Goal: Register for event/course

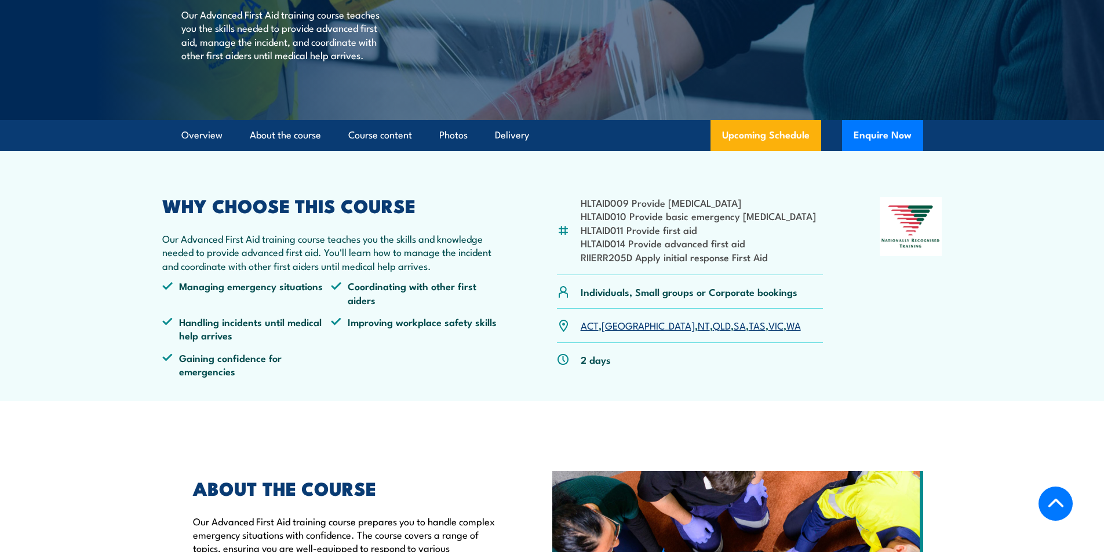
scroll to position [220, 0]
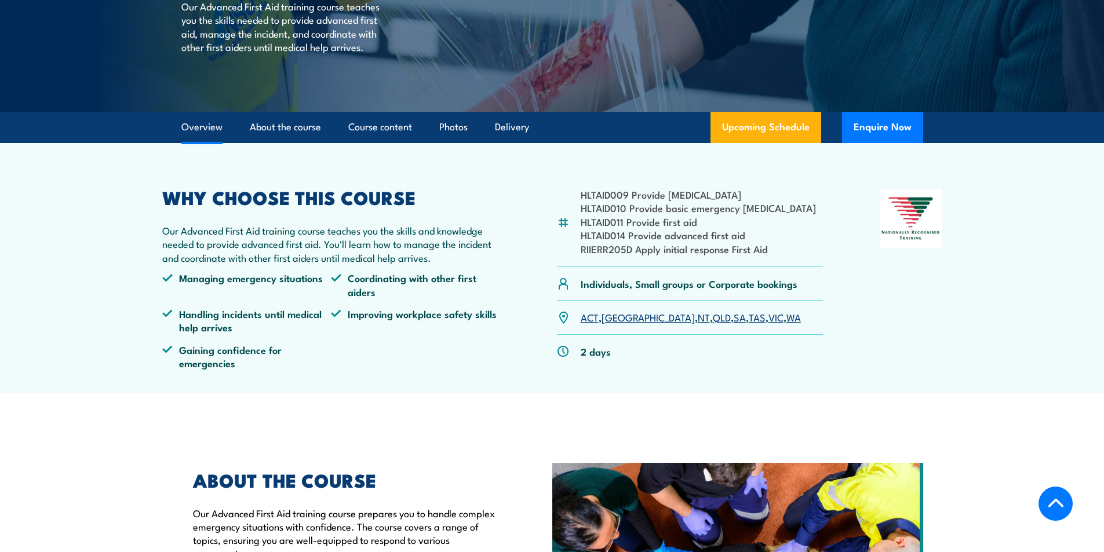
click at [698, 320] on link "NT" at bounding box center [704, 317] width 12 height 14
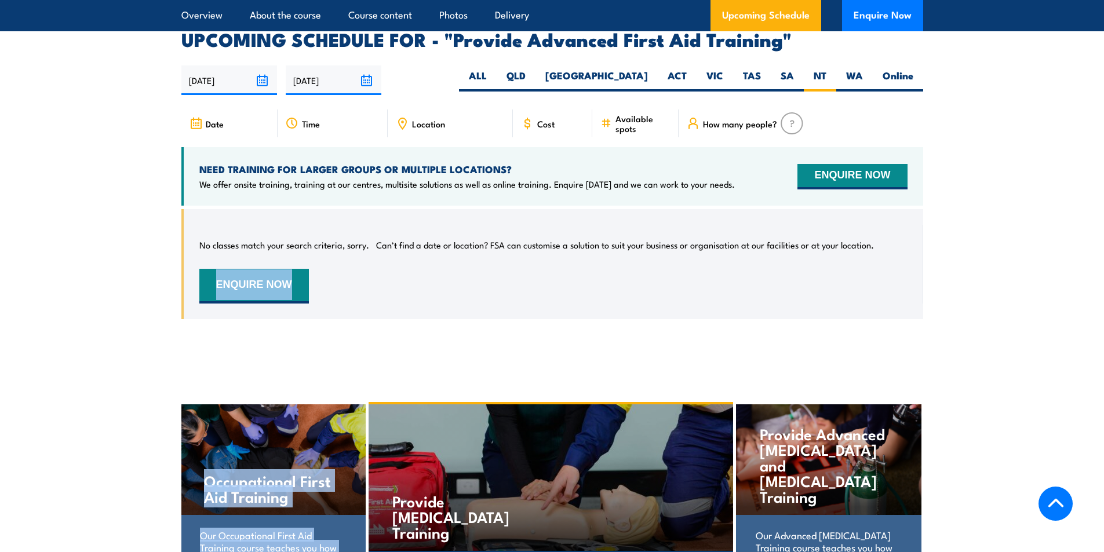
drag, startPoint x: 1101, startPoint y: 322, endPoint x: 1102, endPoint y: 303, distance: 19.1
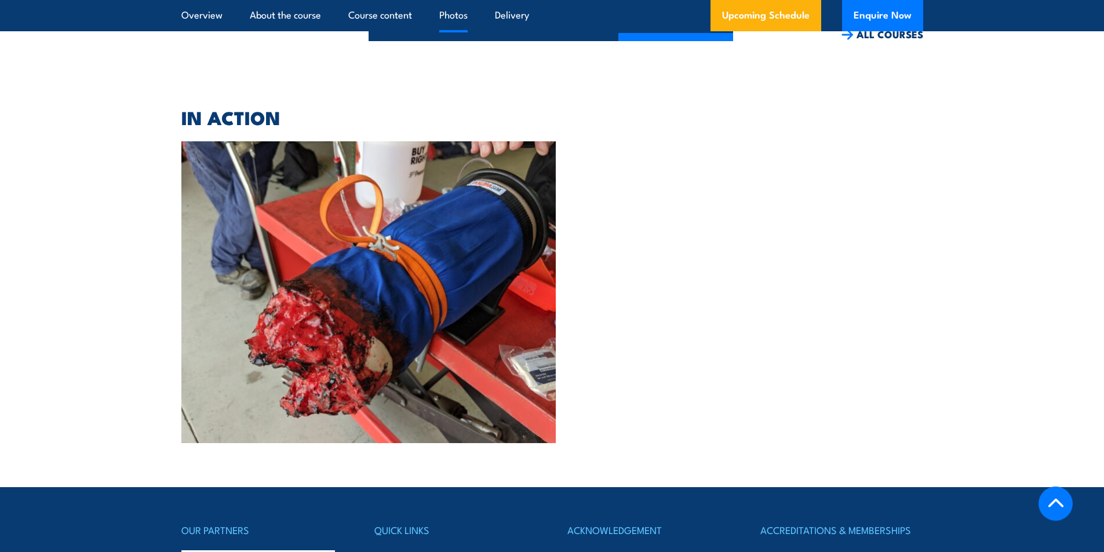
scroll to position [2549, 0]
